Goal: Navigation & Orientation: Find specific page/section

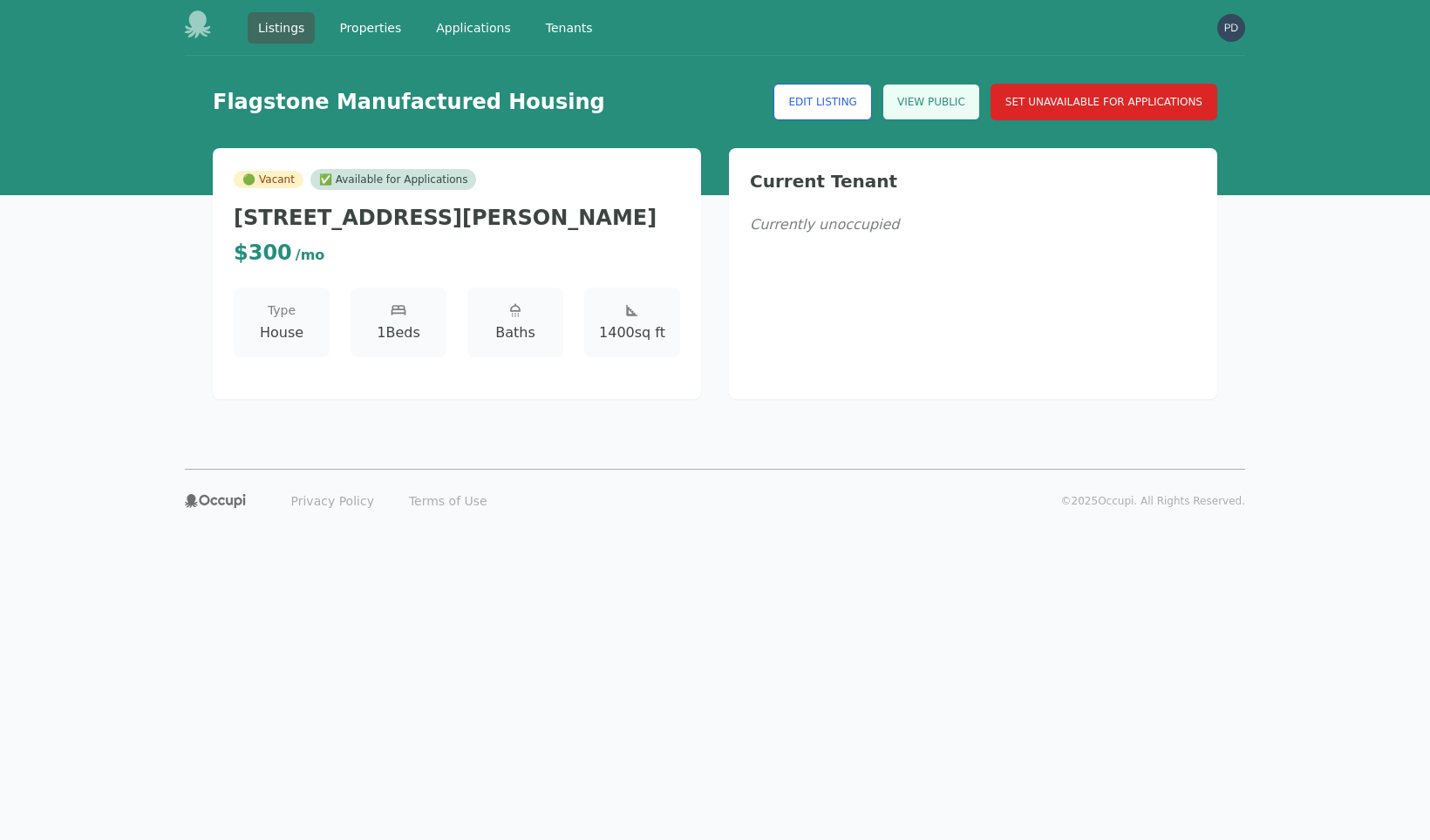
click at [899, 103] on link "View Public" at bounding box center [931, 102] width 98 height 36
click at [1237, 28] on img "button" at bounding box center [1231, 28] width 28 height 28
click at [1150, 67] on button "Your Profile" at bounding box center [1161, 64] width 168 height 32
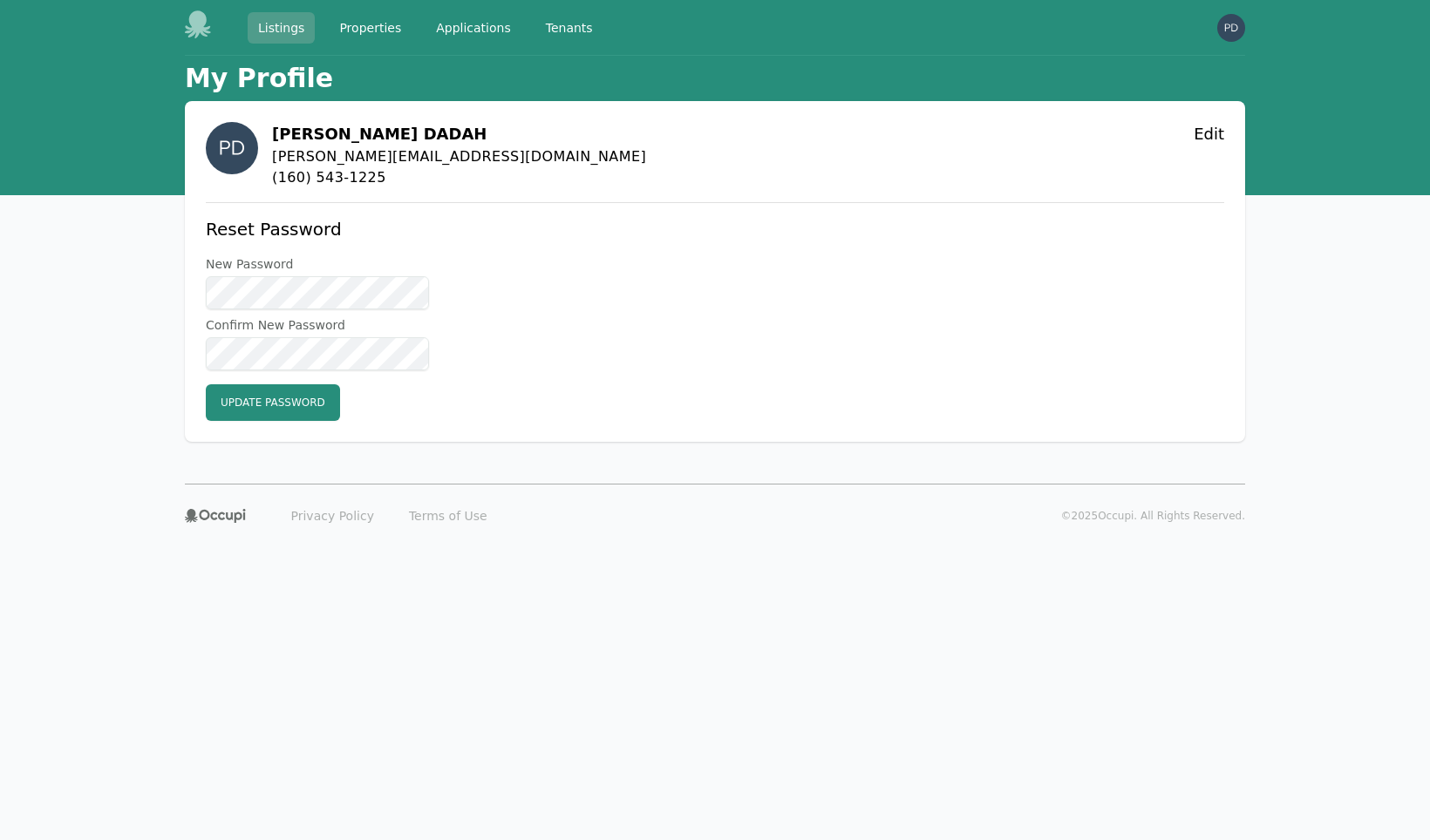
click at [306, 33] on link "Listings" at bounding box center [281, 28] width 67 height 32
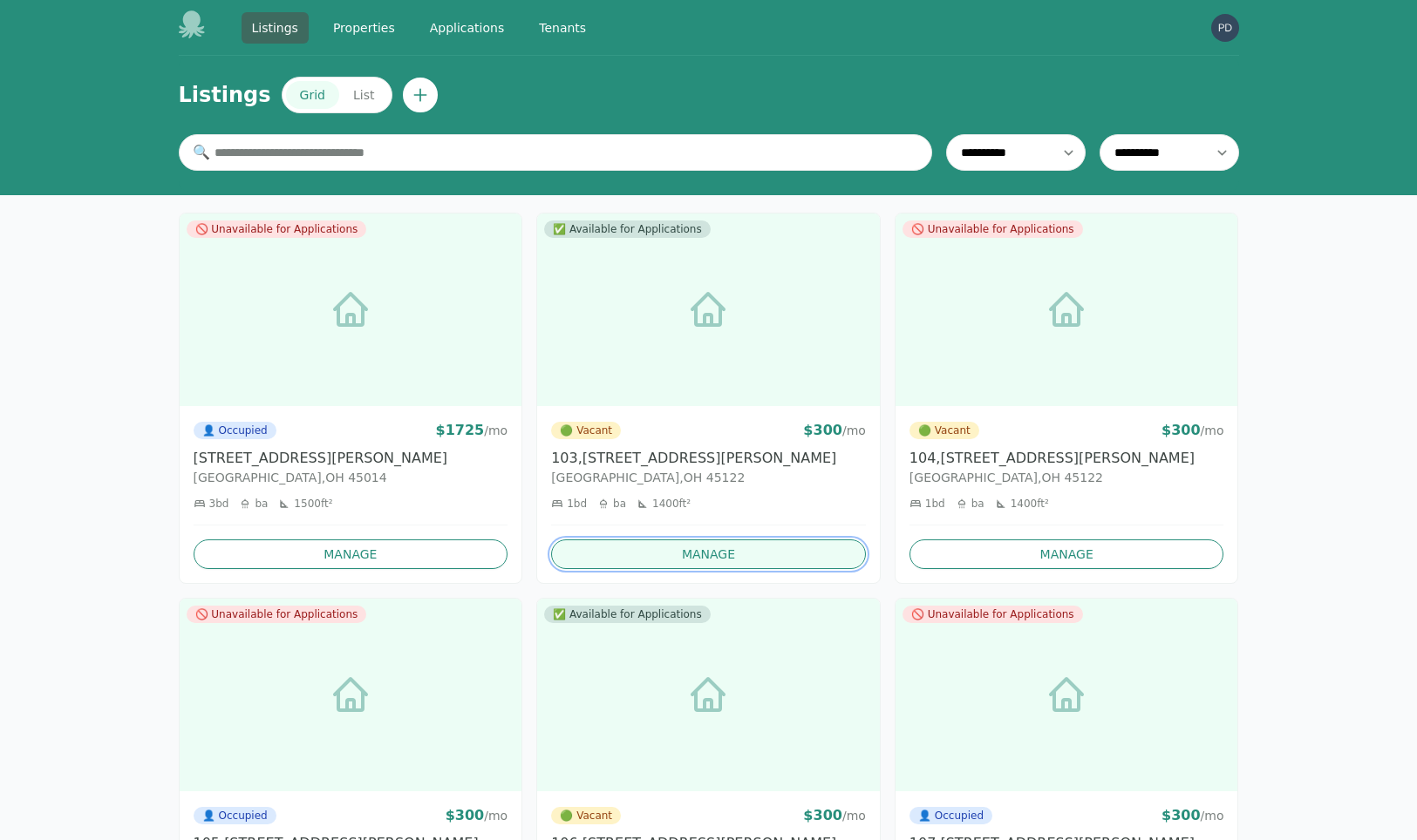
click at [729, 549] on link "Manage" at bounding box center [708, 554] width 315 height 30
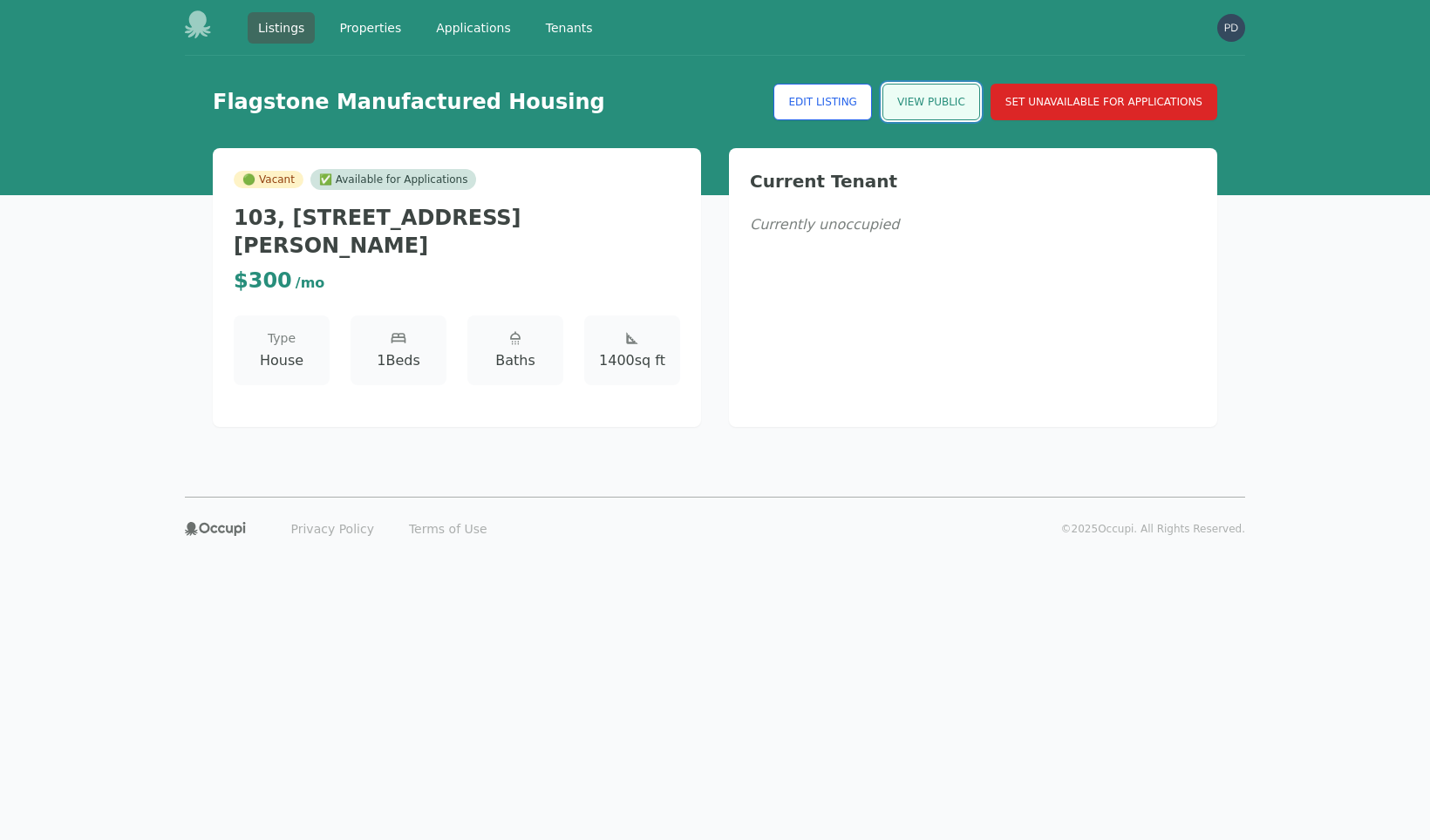
click at [910, 102] on link "View Public" at bounding box center [931, 102] width 98 height 36
